Goal: Task Accomplishment & Management: Use online tool/utility

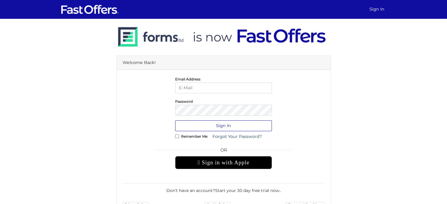
type input "[EMAIL_ADDRESS][DOMAIN_NAME]"
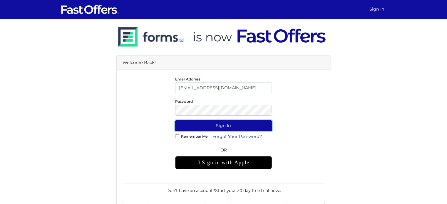
click at [218, 129] on button "Sign In" at bounding box center [223, 126] width 97 height 11
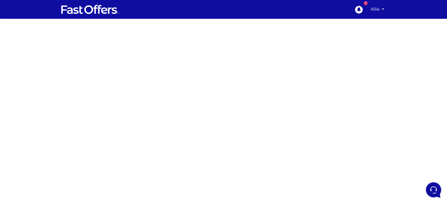
scroll to position [68, 0]
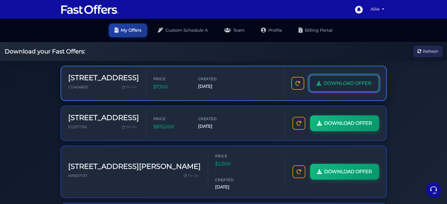
click at [336, 86] on span "DOWNLOAD OFFER" at bounding box center [348, 84] width 48 height 8
click at [334, 86] on span "DOWNLOAD OFFER" at bounding box center [348, 84] width 48 height 8
